Goal: Task Accomplishment & Management: Manage account settings

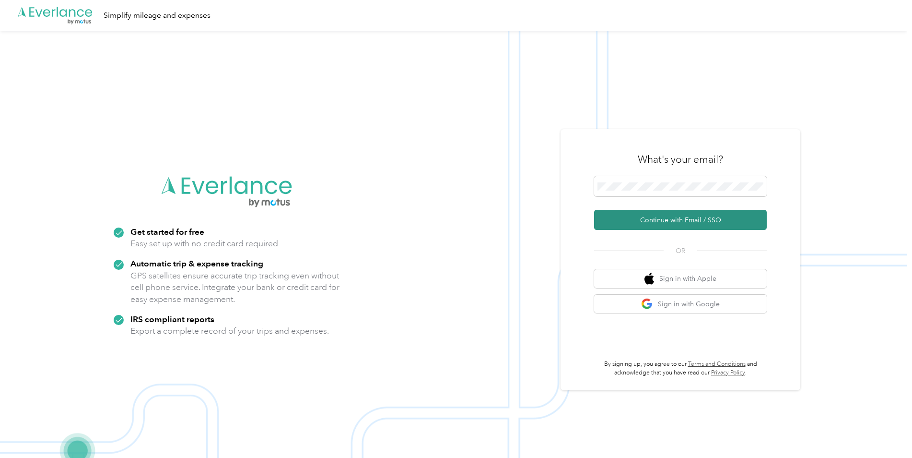
click at [687, 220] on button "Continue with Email / SSO" at bounding box center [680, 220] width 173 height 20
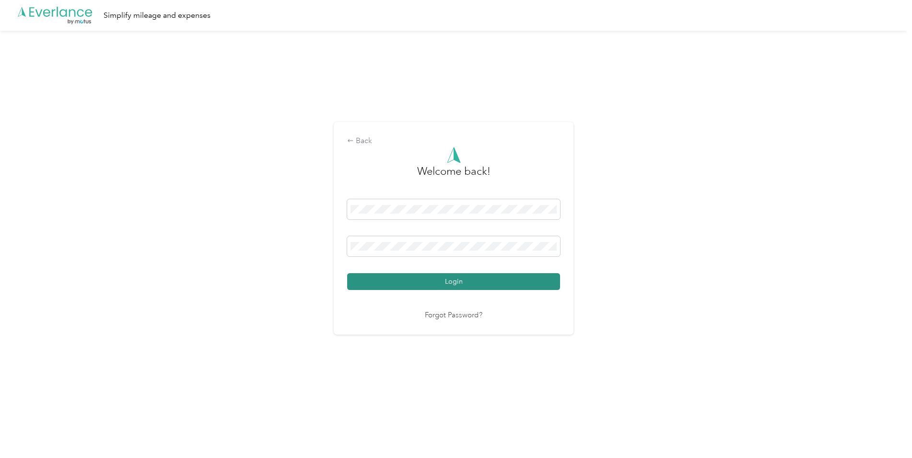
click at [418, 278] on button "Login" at bounding box center [453, 281] width 213 height 17
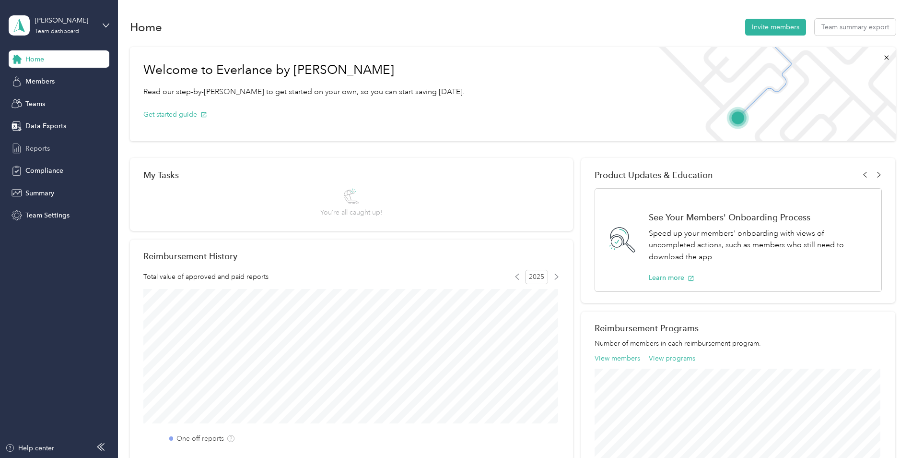
click at [45, 150] on span "Reports" at bounding box center [37, 148] width 24 height 10
